Goal: Transaction & Acquisition: Purchase product/service

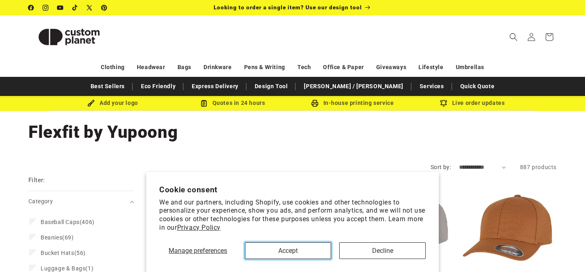
click at [285, 248] on button "Accept" at bounding box center [288, 250] width 87 height 17
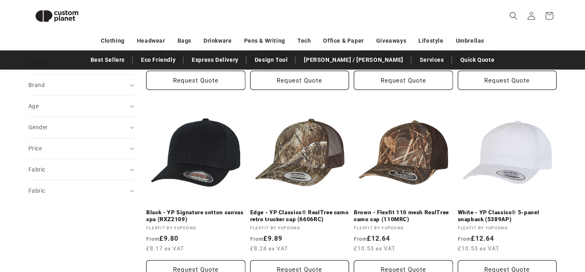
scroll to position [262, 0]
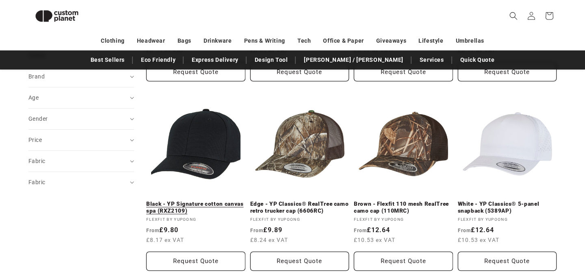
click at [205, 200] on link "Black - YP Signature cotton canvas spa (RXZ2109)" at bounding box center [195, 207] width 99 height 14
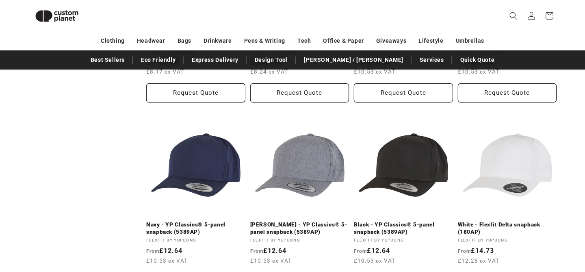
scroll to position [432, 0]
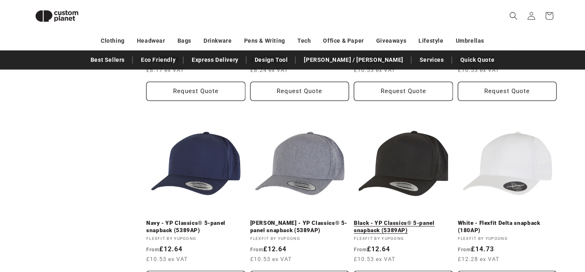
click at [405, 219] on link "Black - YP Classics® 5-panel snapback (5389AP)" at bounding box center [403, 226] width 99 height 14
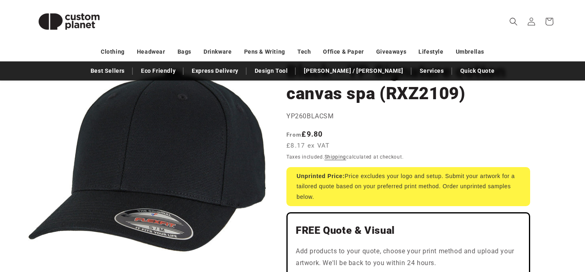
scroll to position [90, 0]
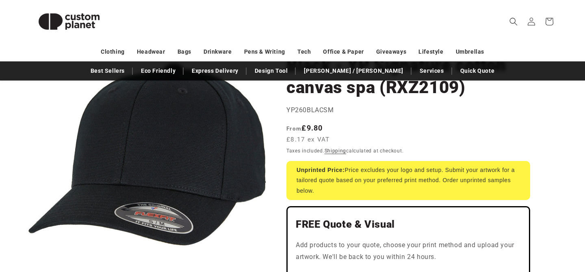
click at [28, 272] on button "Open media 1 in modal" at bounding box center [28, 273] width 0 height 0
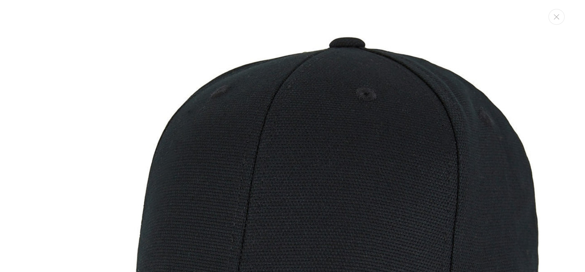
scroll to position [0, 0]
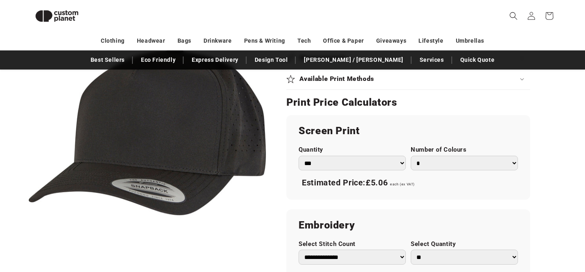
scroll to position [423, 0]
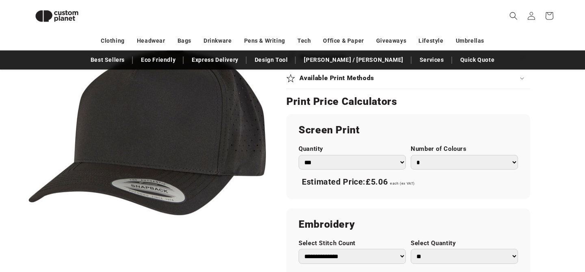
click at [342, 160] on select "*** *** *** **** **** **** ***** *****" at bounding box center [352, 162] width 107 height 15
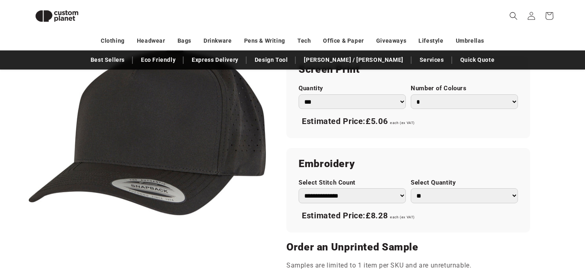
scroll to position [501, 0]
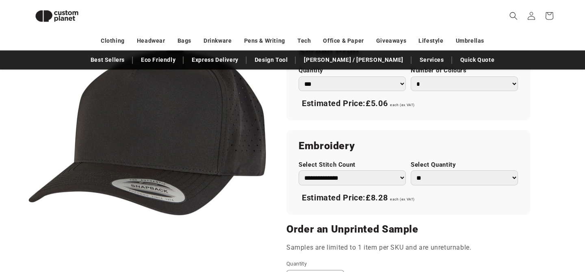
click at [353, 183] on select "**********" at bounding box center [352, 177] width 107 height 15
select select "**"
click at [432, 178] on select "** ** *** *** *** **** **** ****" at bounding box center [464, 177] width 107 height 15
select select "*"
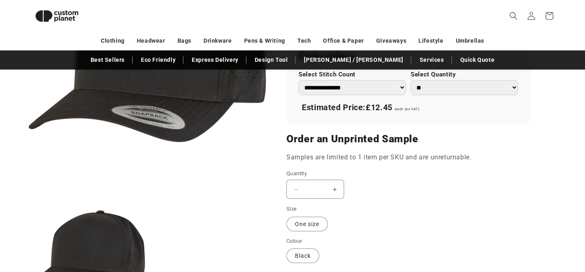
scroll to position [608, 0]
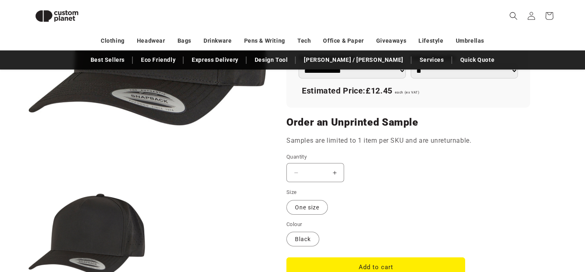
click at [337, 174] on button "Increase quantity for Black - YP Classics® 5-panel snapback (5389AP)" at bounding box center [335, 172] width 18 height 19
click at [336, 173] on button "Increase quantity for Black - YP Classics® 5-panel snapback (5389AP)" at bounding box center [335, 172] width 18 height 19
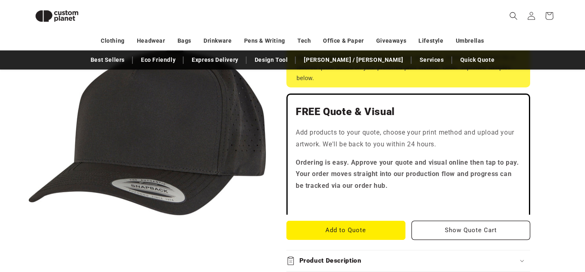
scroll to position [199, 0]
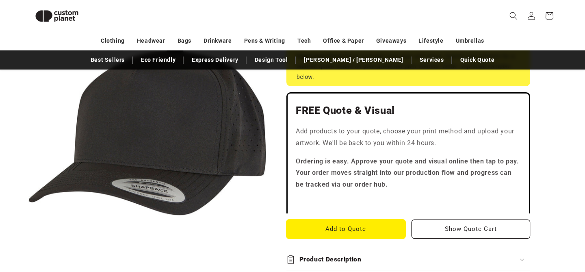
click at [352, 228] on button "Add to Quote" at bounding box center [346, 228] width 119 height 19
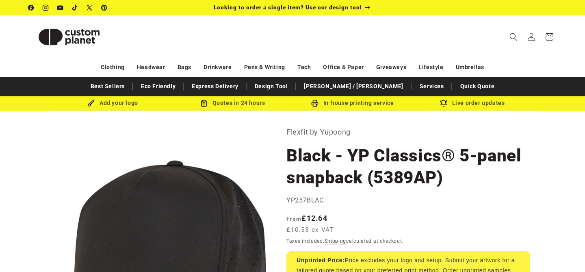
select select "**"
select select "*"
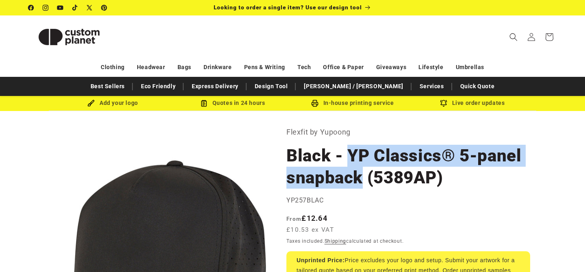
drag, startPoint x: 350, startPoint y: 152, endPoint x: 358, endPoint y: 180, distance: 28.7
click at [358, 180] on h1 "Black - YP Classics® 5-panel snapback (5389AP)" at bounding box center [409, 167] width 244 height 44
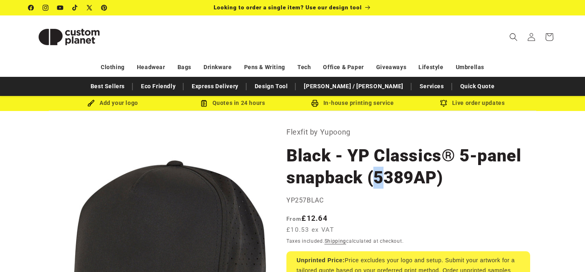
click at [379, 179] on h1 "Black - YP Classics® 5-panel snapback (5389AP)" at bounding box center [409, 167] width 244 height 44
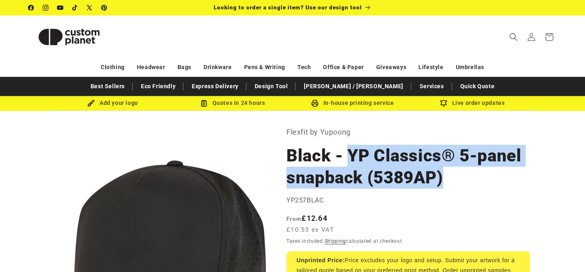
drag, startPoint x: 451, startPoint y: 175, endPoint x: 351, endPoint y: 153, distance: 102.5
click at [351, 153] on h1 "Black - YP Classics® 5-panel snapback (5389AP)" at bounding box center [409, 167] width 244 height 44
copy h1 "YP Classics® 5-panel snapback (5389AP)"
